Goal: Information Seeking & Learning: Learn about a topic

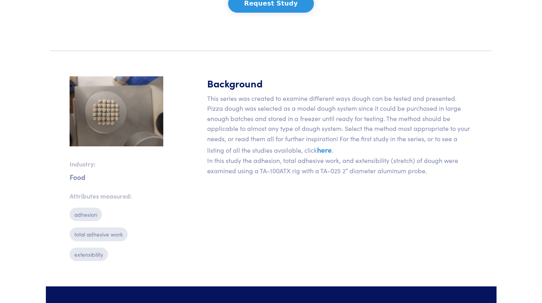
scroll to position [197, 0]
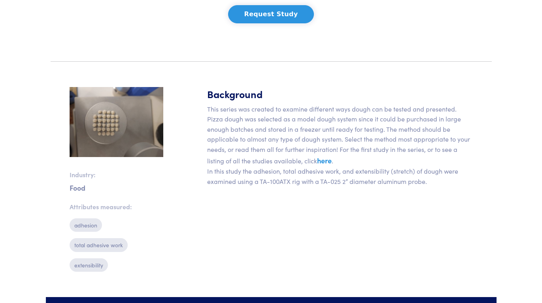
click at [247, 127] on p "This series was created to examine different ways dough can be tested and prese…" at bounding box center [339, 145] width 265 height 83
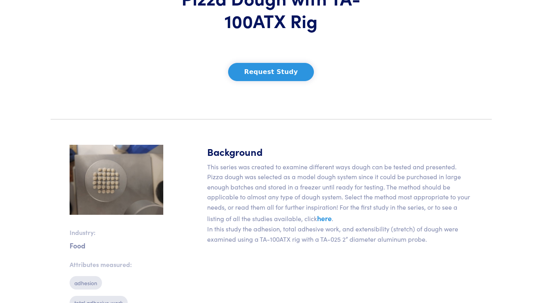
scroll to position [132, 0]
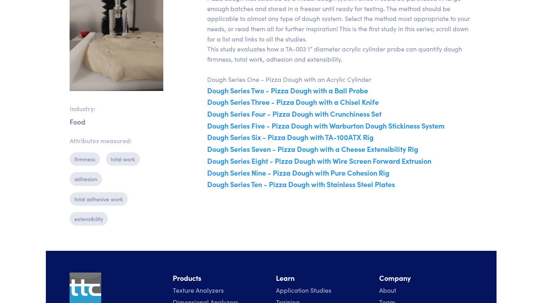
scroll to position [329, 0]
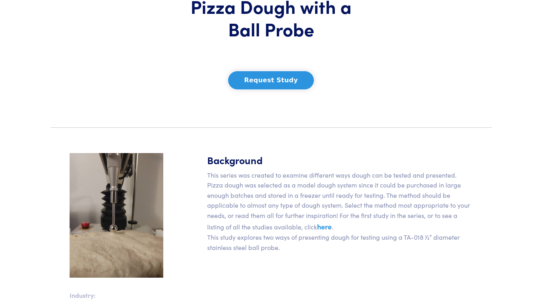
scroll to position [197, 0]
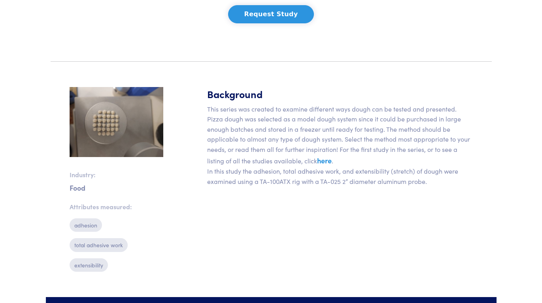
scroll to position [263, 0]
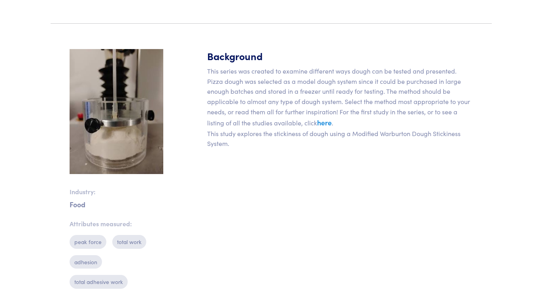
scroll to position [263, 0]
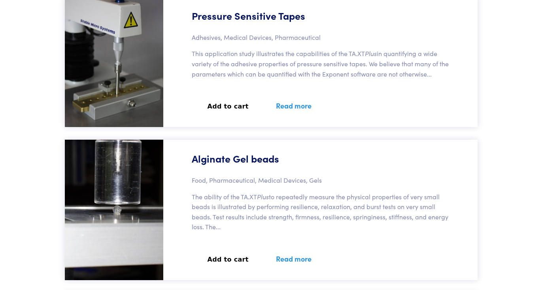
scroll to position [32126, 0]
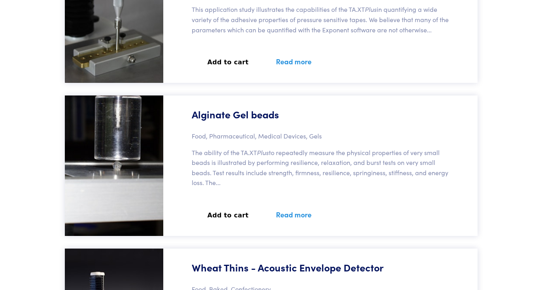
drag, startPoint x: 275, startPoint y: 122, endPoint x: 289, endPoint y: 132, distance: 16.7
click at [289, 148] on p "The ability of the TA.XT Plus to repeatedly measure the physical properties of …" at bounding box center [323, 168] width 262 height 40
click at [258, 148] on h6 "The ability of the TA.XT Plus to repeatedly measure the physical properties of …" at bounding box center [323, 171] width 262 height 47
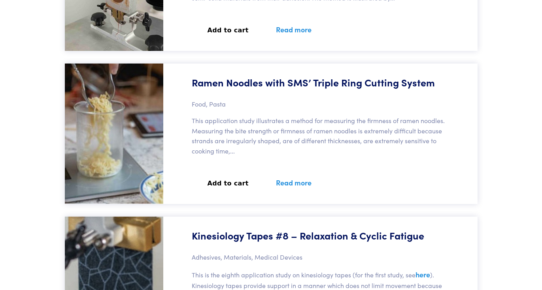
scroll to position [0, 0]
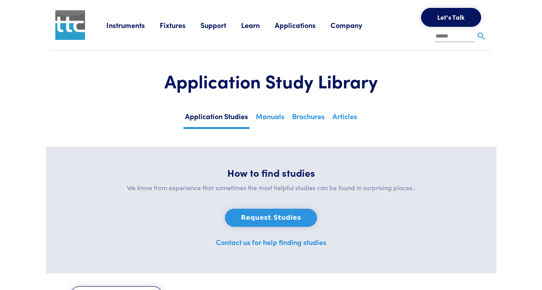
click at [77, 34] on img at bounding box center [70, 25] width 30 height 30
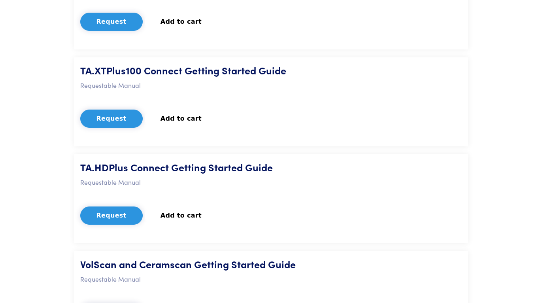
scroll to position [592, 0]
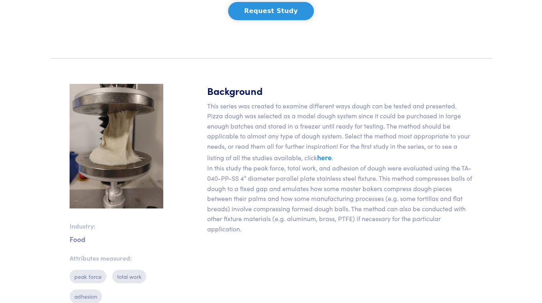
scroll to position [329, 0]
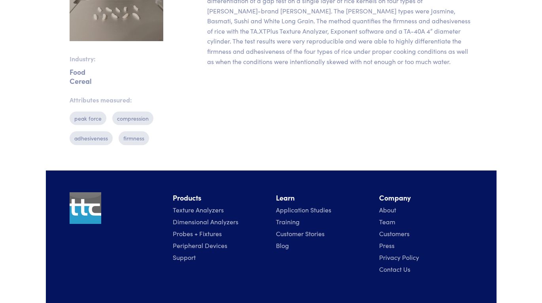
scroll to position [263, 0]
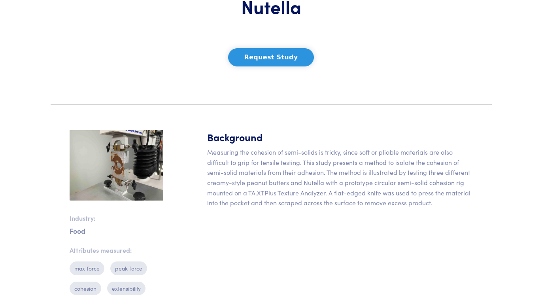
scroll to position [197, 0]
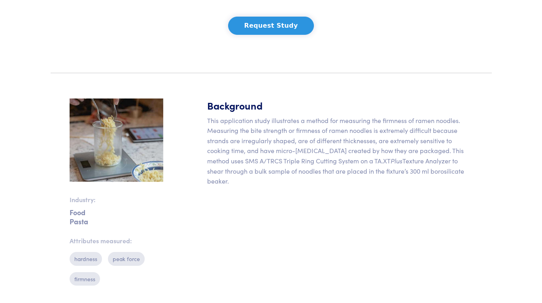
scroll to position [197, 0]
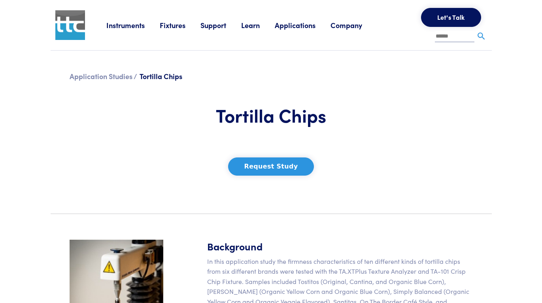
scroll to position [132, 0]
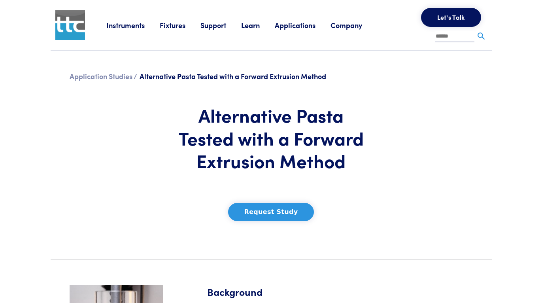
scroll to position [197, 0]
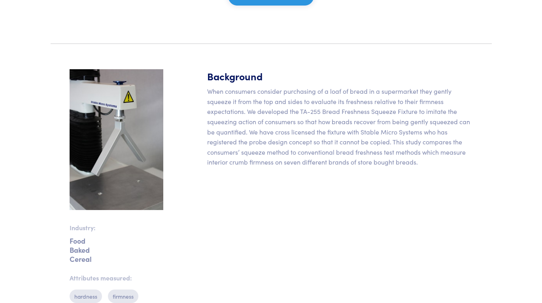
scroll to position [197, 0]
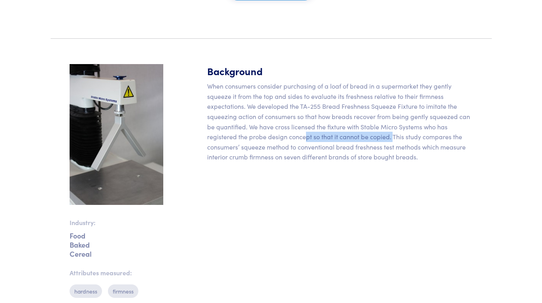
drag, startPoint x: 304, startPoint y: 137, endPoint x: 393, endPoint y: 139, distance: 88.9
click at [393, 139] on p "When consumers consider purchasing of a loaf of bread in a supermarket they gen…" at bounding box center [339, 121] width 265 height 81
click at [269, 137] on p "When consumers consider purchasing of a loaf of bread in a supermarket they gen…" at bounding box center [339, 121] width 265 height 81
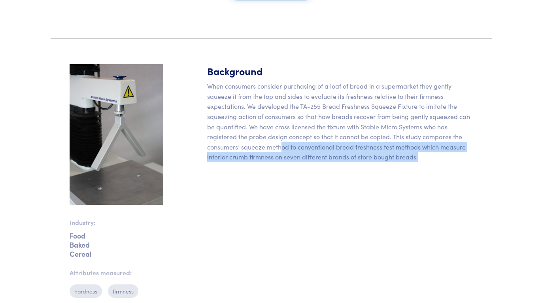
drag, startPoint x: 281, startPoint y: 150, endPoint x: 424, endPoint y: 165, distance: 143.4
click at [424, 165] on div "Background When consumers consider purchasing of a loaf of bread in a supermark…" at bounding box center [339, 213] width 275 height 299
click at [350, 173] on div "Background When consumers consider purchasing of a loaf of bread in a supermark…" at bounding box center [339, 213] width 275 height 299
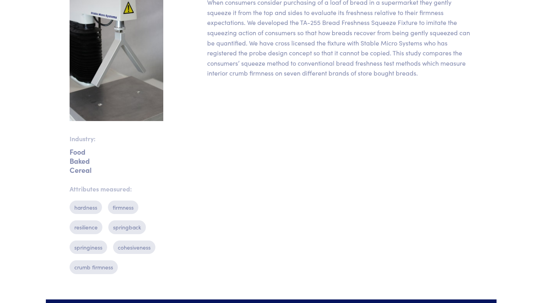
scroll to position [263, 0]
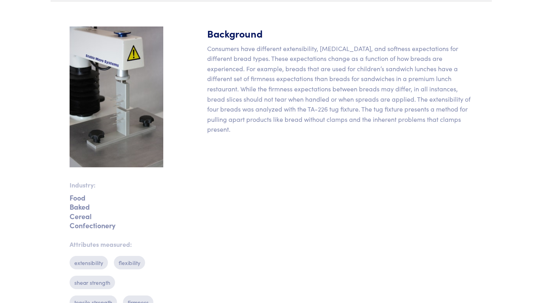
scroll to position [263, 0]
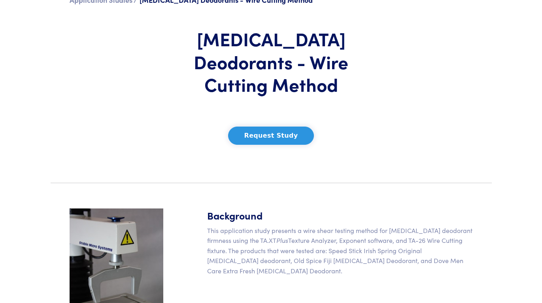
scroll to position [263, 0]
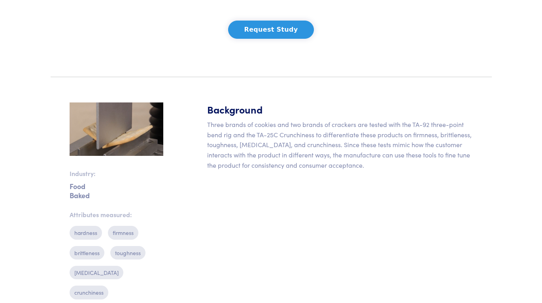
scroll to position [225, 0]
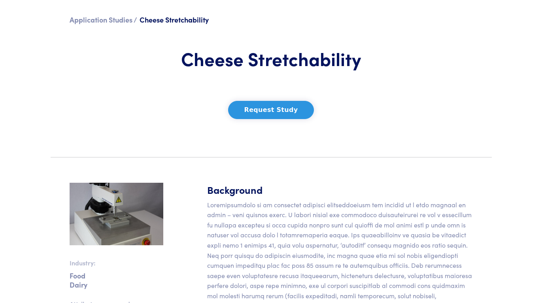
scroll to position [132, 0]
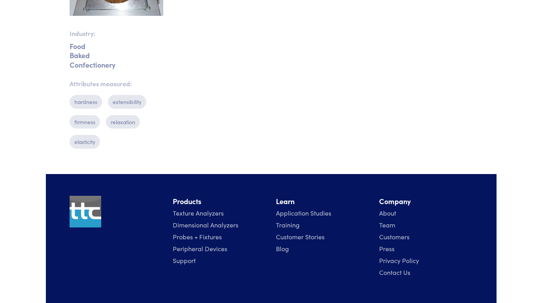
scroll to position [197, 0]
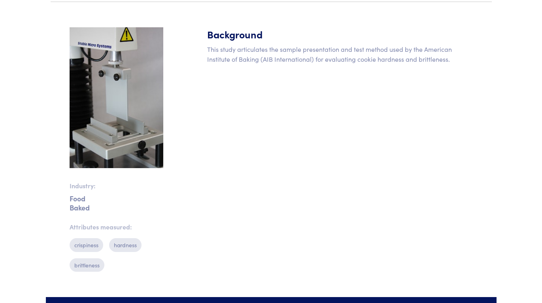
scroll to position [263, 0]
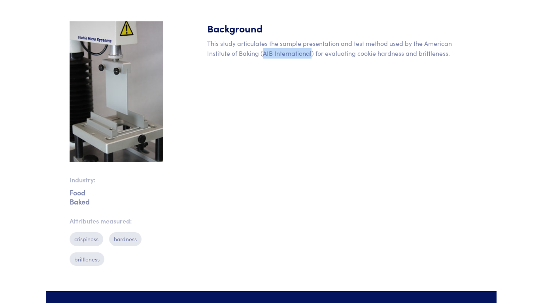
drag, startPoint x: 263, startPoint y: 52, endPoint x: 310, endPoint y: 51, distance: 46.6
click at [310, 51] on p "This study articulates the sample presentation and test method used by the Amer…" at bounding box center [339, 48] width 265 height 20
copy p "AIB International"
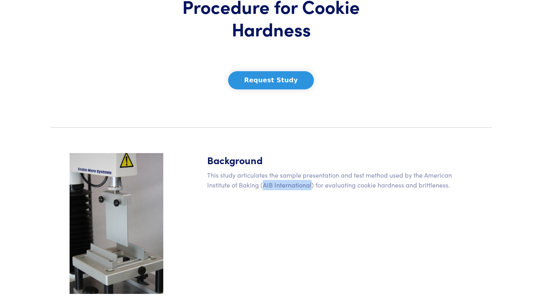
scroll to position [66, 0]
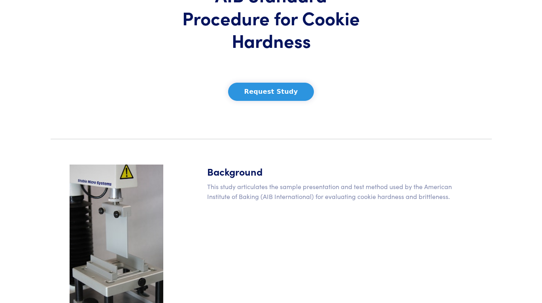
scroll to position [197, 0]
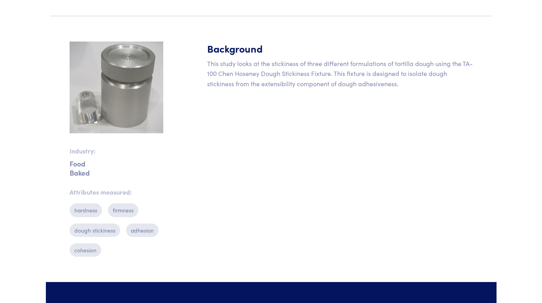
scroll to position [132, 0]
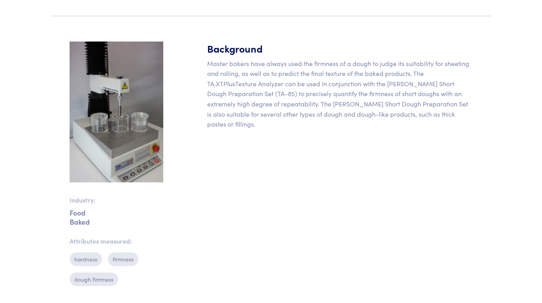
scroll to position [132, 0]
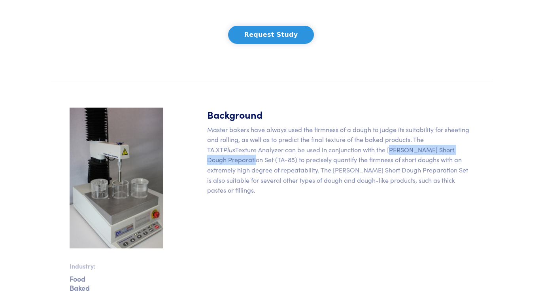
drag, startPoint x: 359, startPoint y: 152, endPoint x: 460, endPoint y: 150, distance: 101.1
click at [460, 150] on p "Master bakers have always used the firmness of a dough to judge its suitability…" at bounding box center [339, 159] width 265 height 71
copy p "[PERSON_NAME] Short Dough Preparation Set"
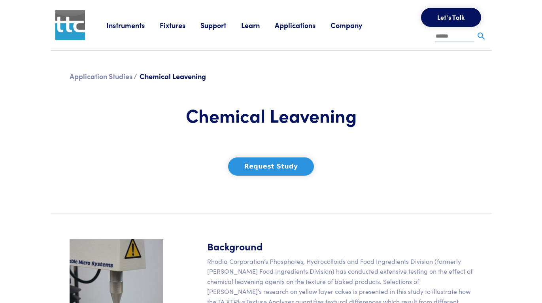
click at [72, 27] on img at bounding box center [70, 25] width 30 height 30
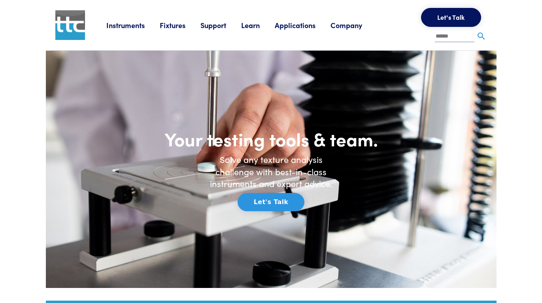
click at [178, 26] on link "Fixtures" at bounding box center [180, 25] width 41 height 10
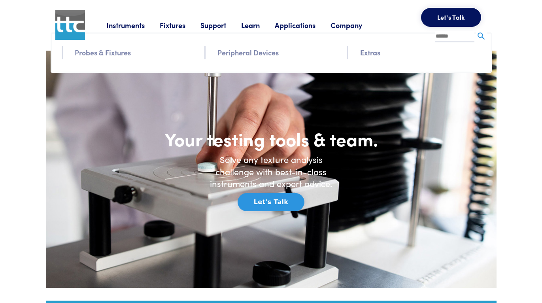
click at [107, 56] on link "Probes & Fixtures" at bounding box center [103, 52] width 56 height 11
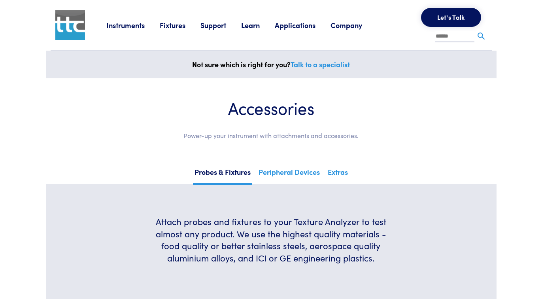
click at [171, 27] on link "Fixtures" at bounding box center [180, 25] width 41 height 10
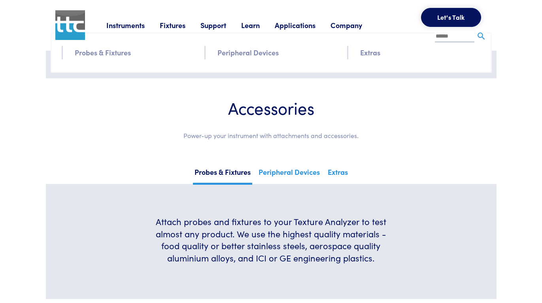
click at [289, 23] on link "Applications" at bounding box center [303, 25] width 56 height 10
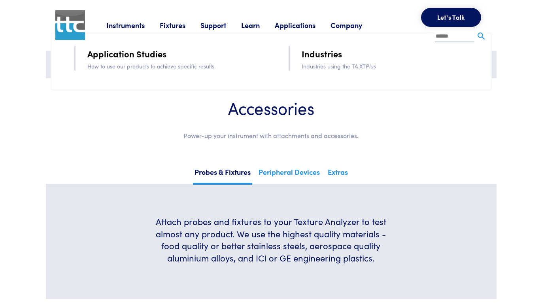
click at [75, 22] on img at bounding box center [70, 25] width 30 height 30
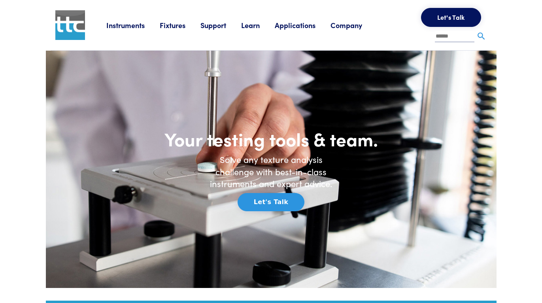
click at [137, 26] on link "Instruments" at bounding box center [132, 25] width 53 height 10
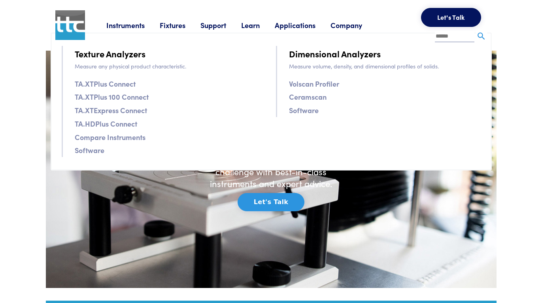
click at [165, 27] on link "Fixtures" at bounding box center [180, 25] width 41 height 10
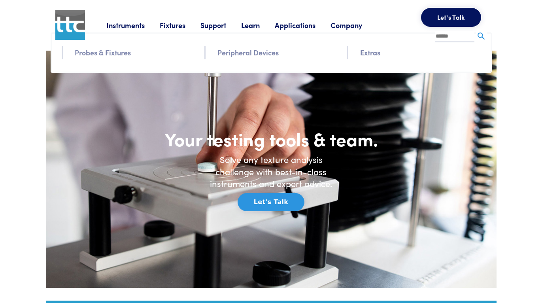
click at [173, 24] on link "Fixtures" at bounding box center [180, 25] width 41 height 10
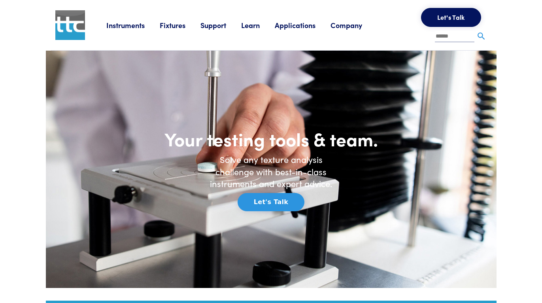
click at [209, 23] on link "Support" at bounding box center [220, 25] width 41 height 10
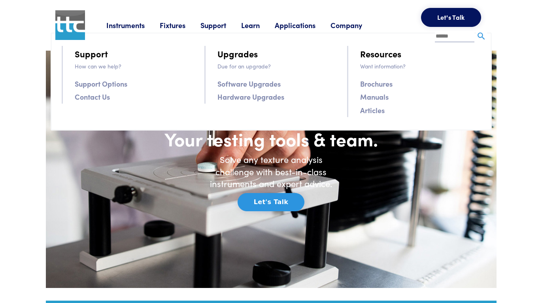
click at [257, 82] on link "Software Upgrades" at bounding box center [248, 83] width 63 height 11
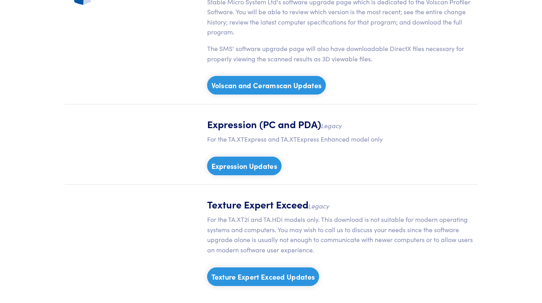
scroll to position [987, 0]
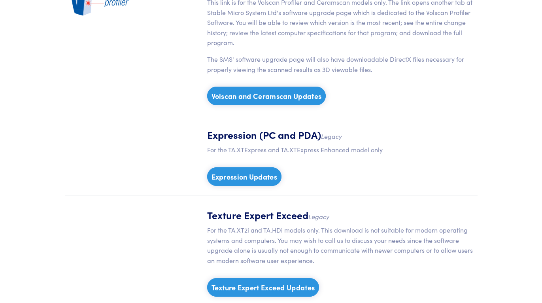
click at [263, 98] on link "Volscan and Ceramscan Updates" at bounding box center [266, 96] width 119 height 19
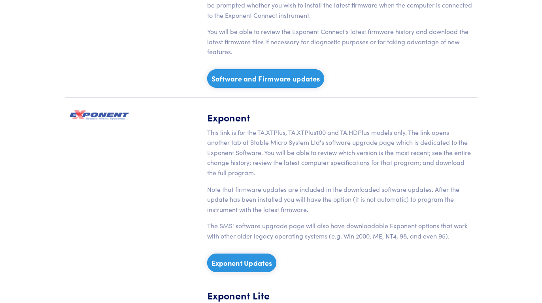
scroll to position [329, 0]
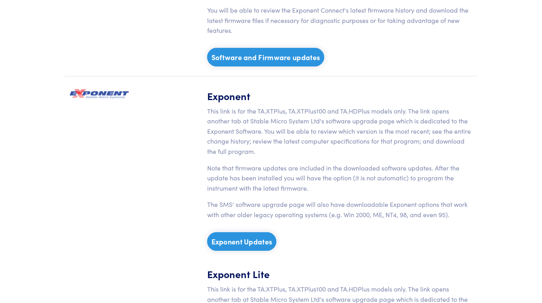
click at [292, 60] on link "Software and Firmware updates" at bounding box center [265, 57] width 117 height 19
